Goal: Task Accomplishment & Management: Manage account settings

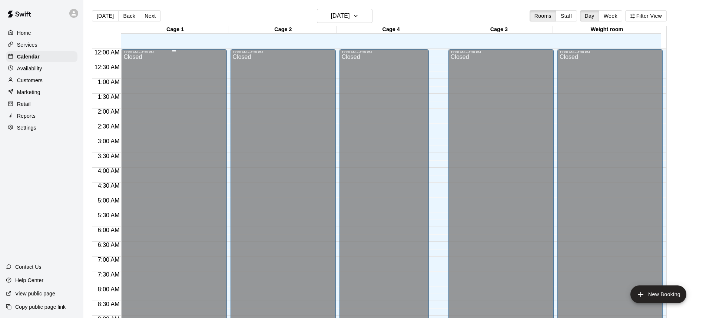
scroll to position [411, 0]
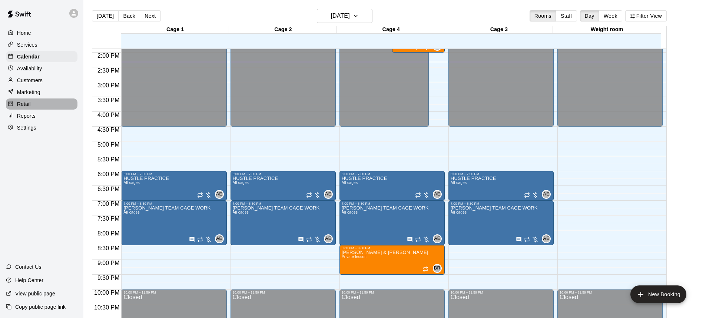
click at [29, 107] on p "Retail" at bounding box center [24, 103] width 14 height 7
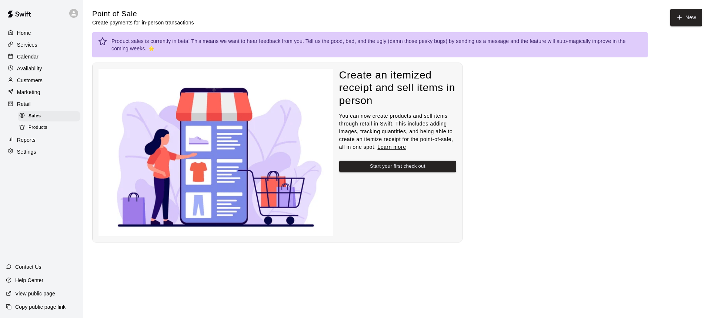
click at [35, 131] on span "Products" at bounding box center [38, 127] width 19 height 7
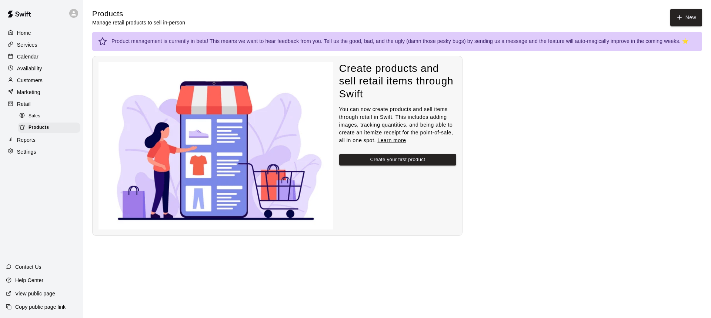
click at [34, 31] on div "Home" at bounding box center [41, 32] width 71 height 11
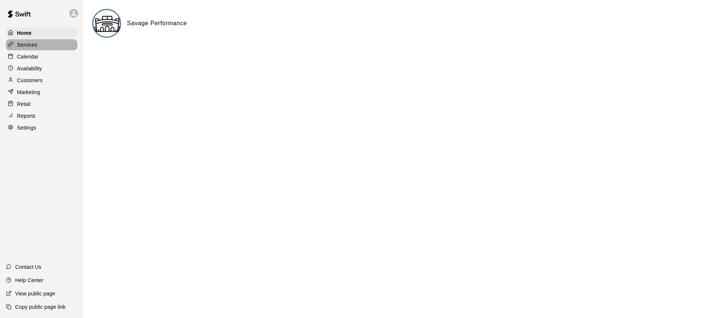
click at [28, 40] on div "Services" at bounding box center [41, 44] width 71 height 11
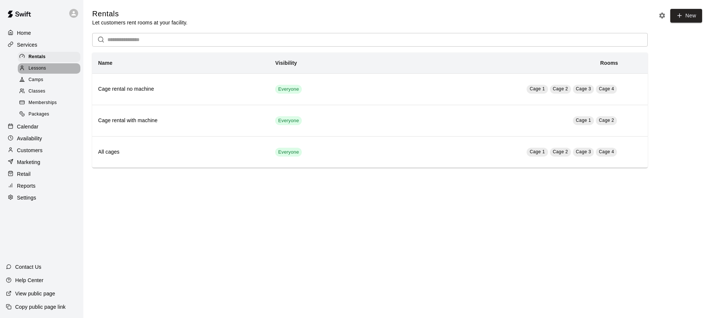
click at [41, 70] on span "Lessons" at bounding box center [38, 68] width 18 height 7
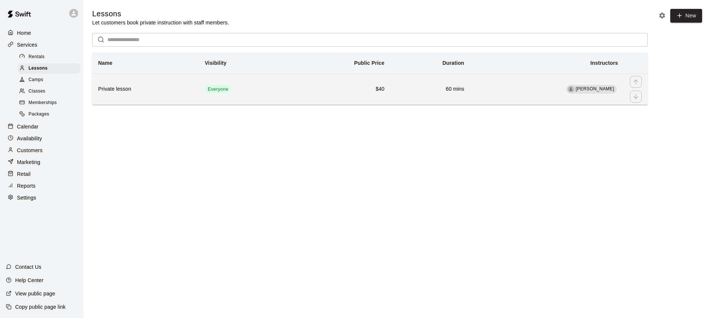
click at [405, 89] on h6 "60 mins" at bounding box center [430, 89] width 68 height 8
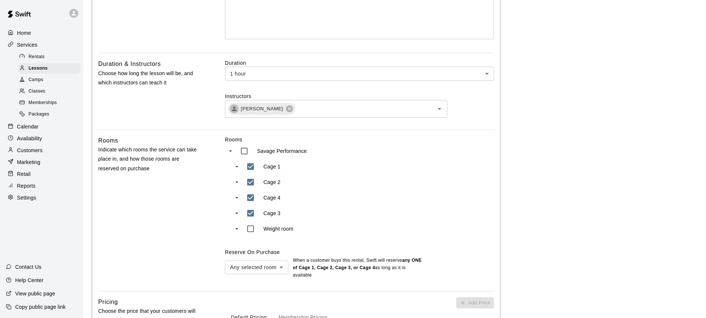
scroll to position [259, 0]
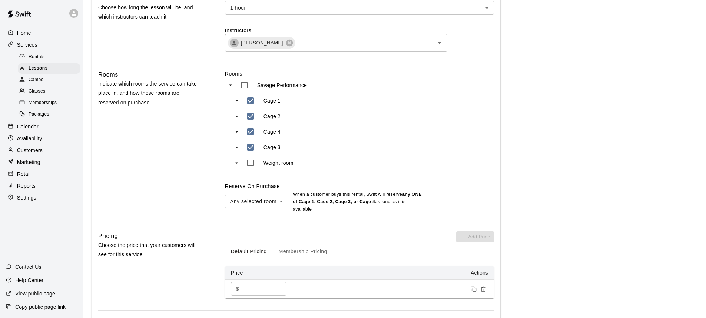
click at [243, 289] on input "**" at bounding box center [264, 289] width 44 height 14
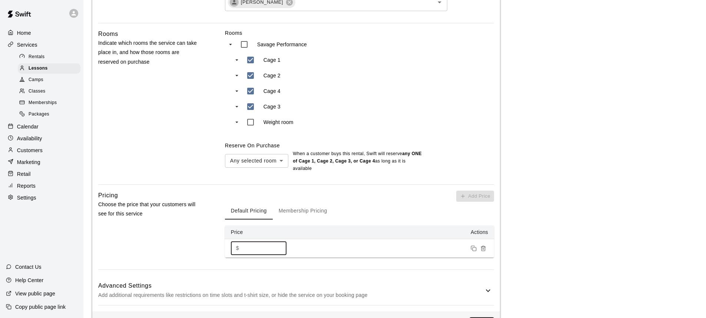
scroll to position [370, 0]
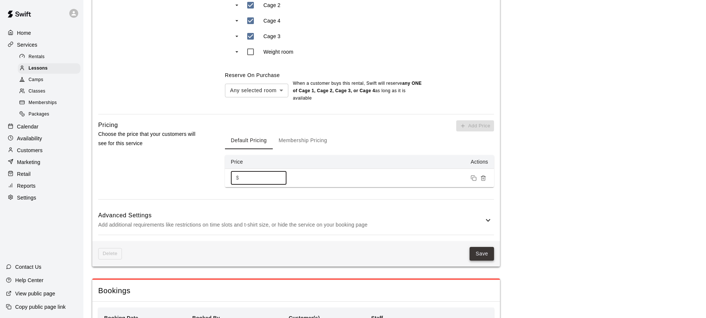
type input "**"
click at [477, 251] on button "Save" at bounding box center [481, 254] width 24 height 14
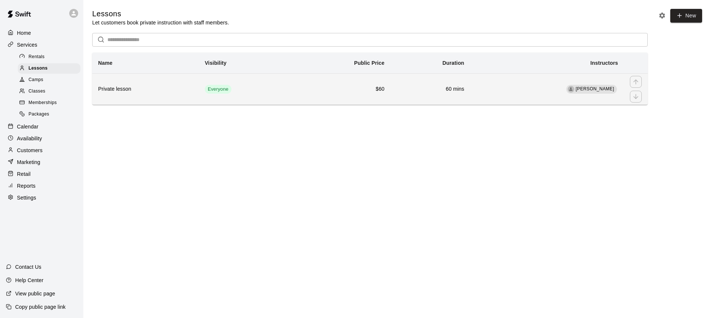
click at [423, 85] on td "60 mins" at bounding box center [430, 88] width 80 height 31
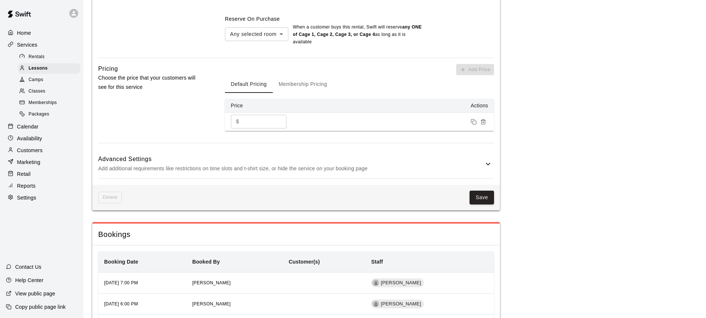
scroll to position [542, 0]
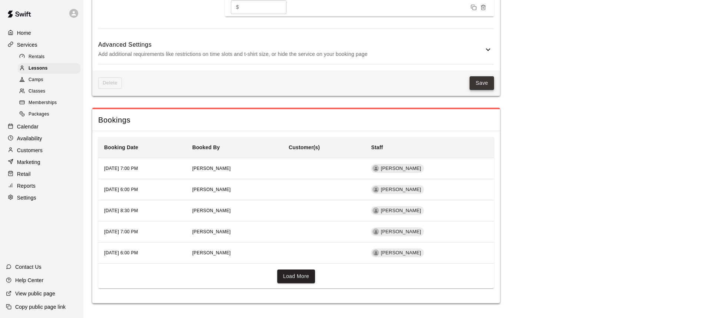
click at [481, 85] on button "Save" at bounding box center [481, 83] width 24 height 14
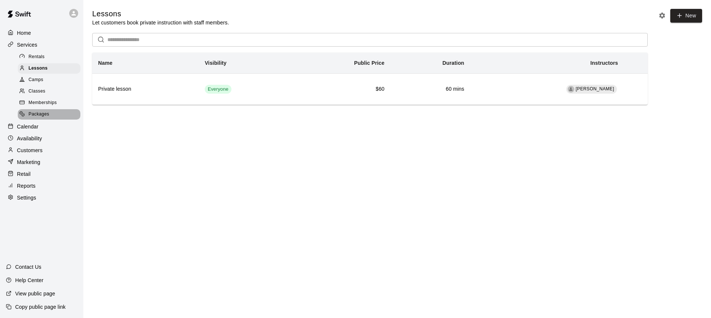
click at [47, 117] on span "Packages" at bounding box center [39, 114] width 21 height 7
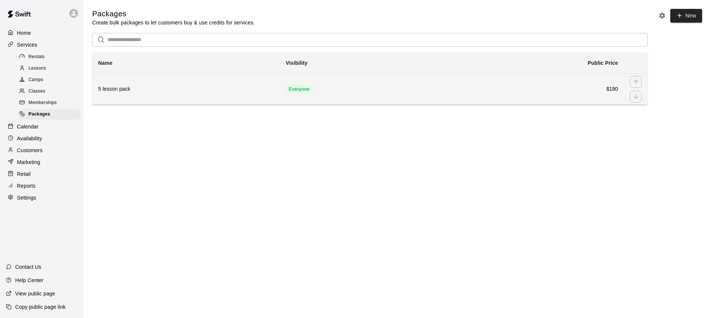
click at [373, 91] on td "Everyone" at bounding box center [362, 88] width 164 height 31
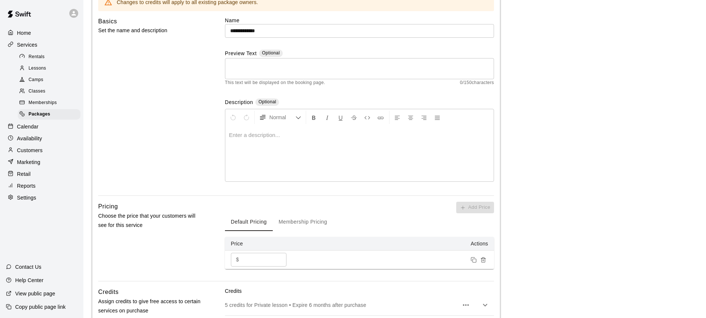
scroll to position [183, 0]
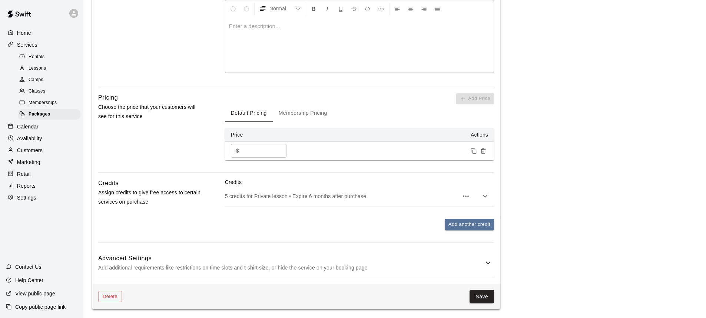
click at [255, 156] on input "***" at bounding box center [264, 151] width 44 height 14
type input "*"
type input "***"
click at [487, 296] on button "Save" at bounding box center [481, 297] width 24 height 14
